Goal: Check status: Check status

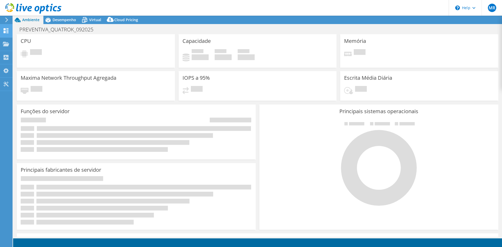
select select "SouthAmerica"
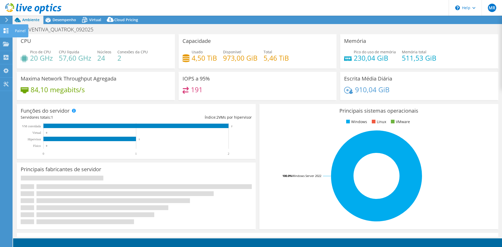
click at [18, 31] on div "Painel" at bounding box center [20, 30] width 16 height 13
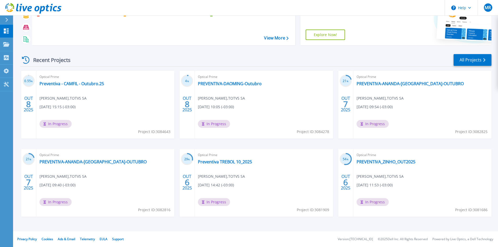
scroll to position [42, 0]
